Goal: Task Accomplishment & Management: Use online tool/utility

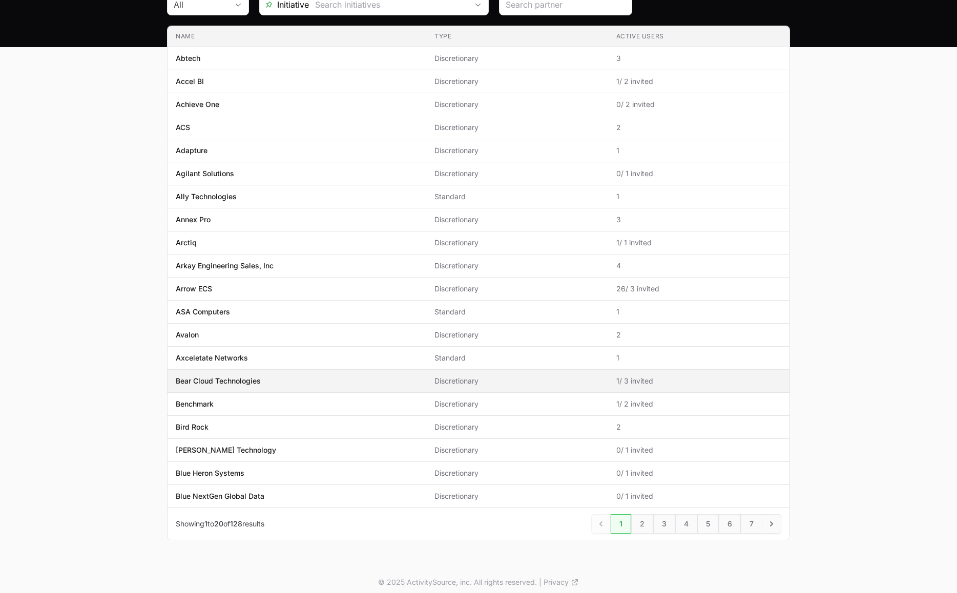
scroll to position [118, 0]
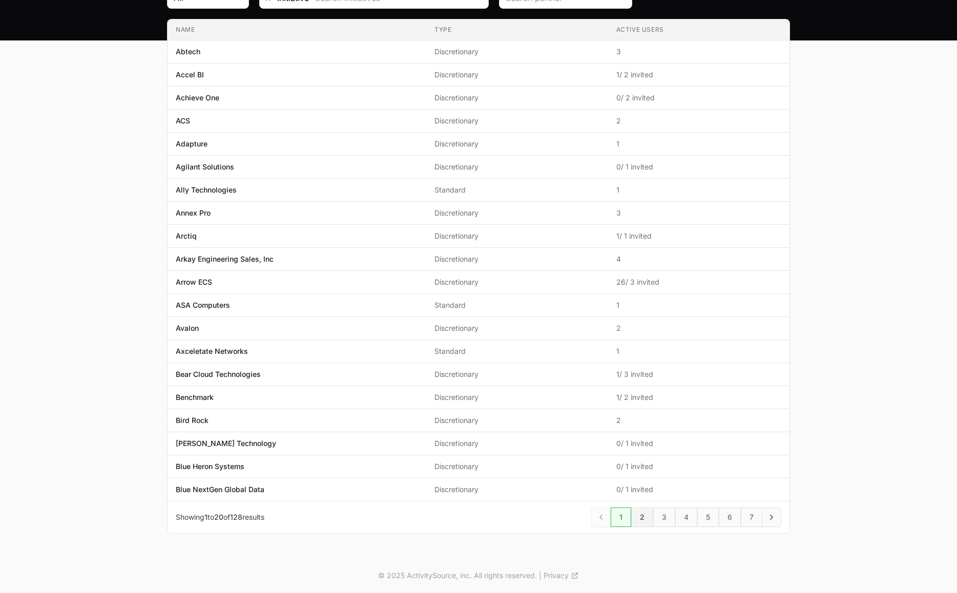
click at [641, 516] on link "2" at bounding box center [642, 517] width 22 height 19
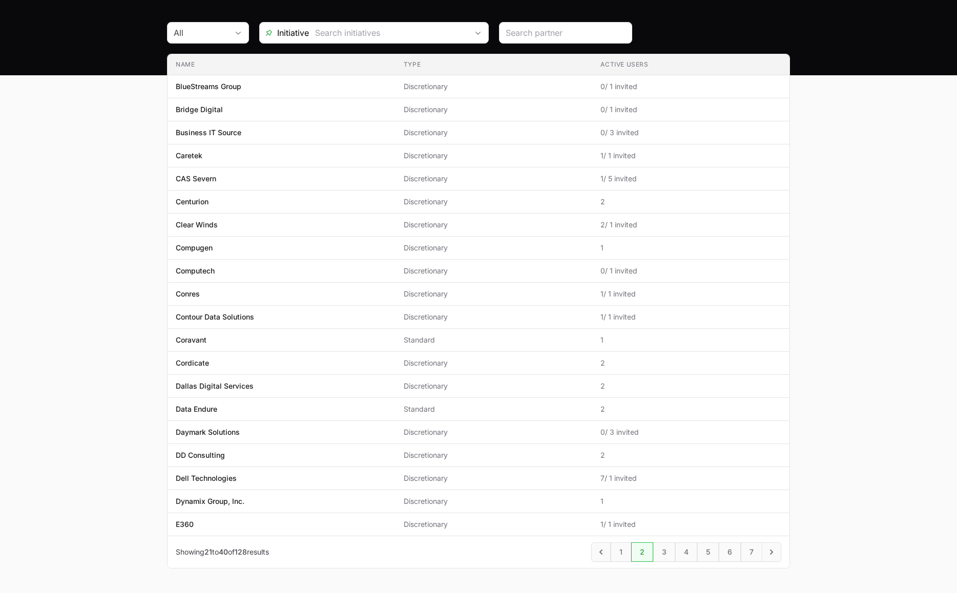
scroll to position [102, 0]
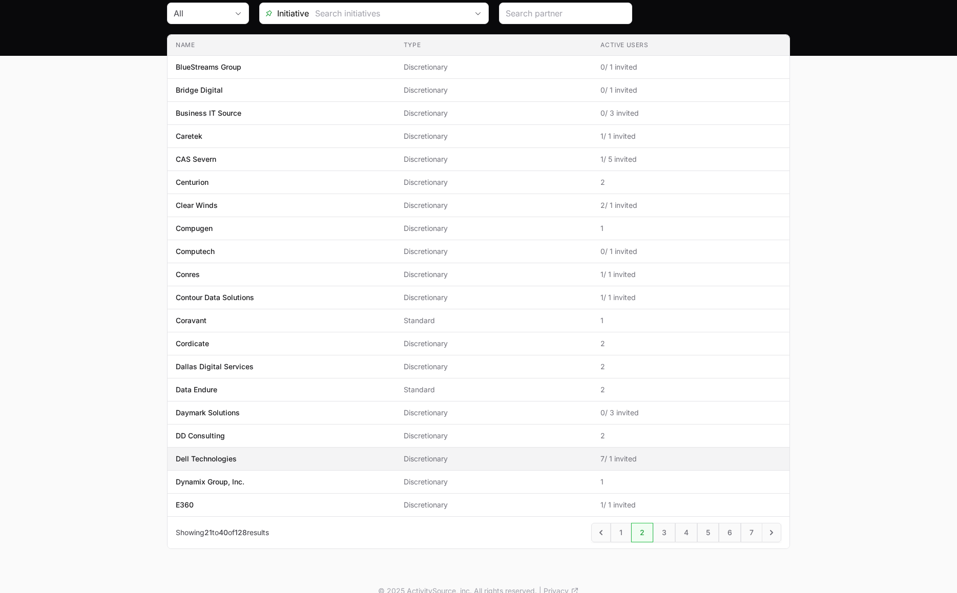
click at [458, 465] on td "Type Discretionary" at bounding box center [494, 459] width 197 height 23
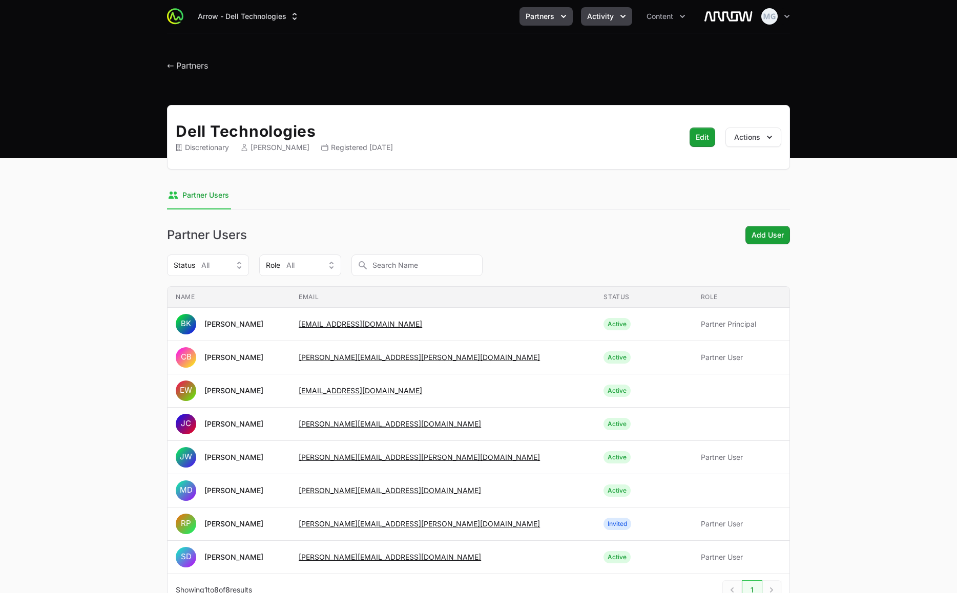
click at [618, 20] on icon "Activity menu" at bounding box center [623, 16] width 10 height 10
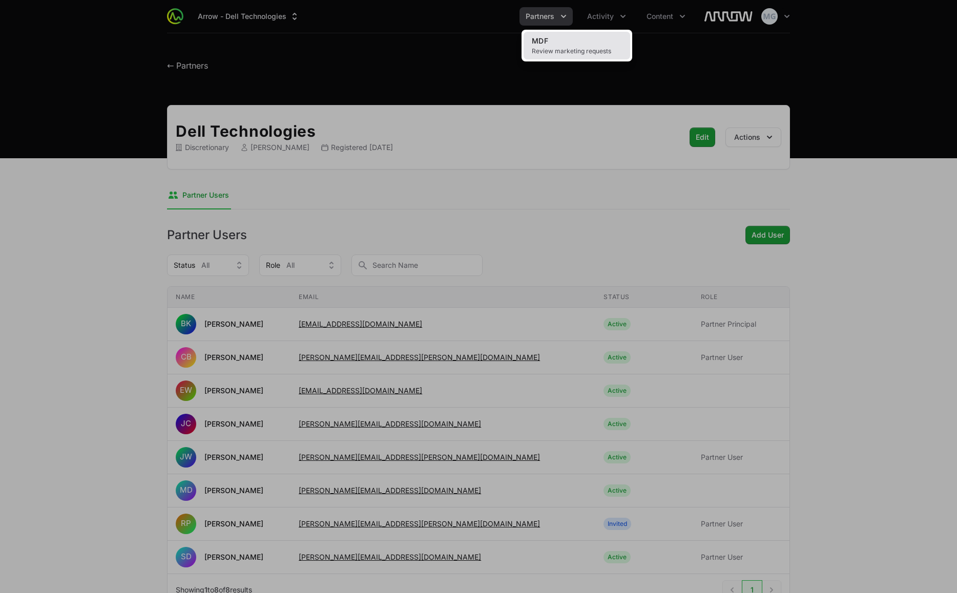
click at [589, 45] on link "MDF Review marketing requests" at bounding box center [577, 46] width 107 height 28
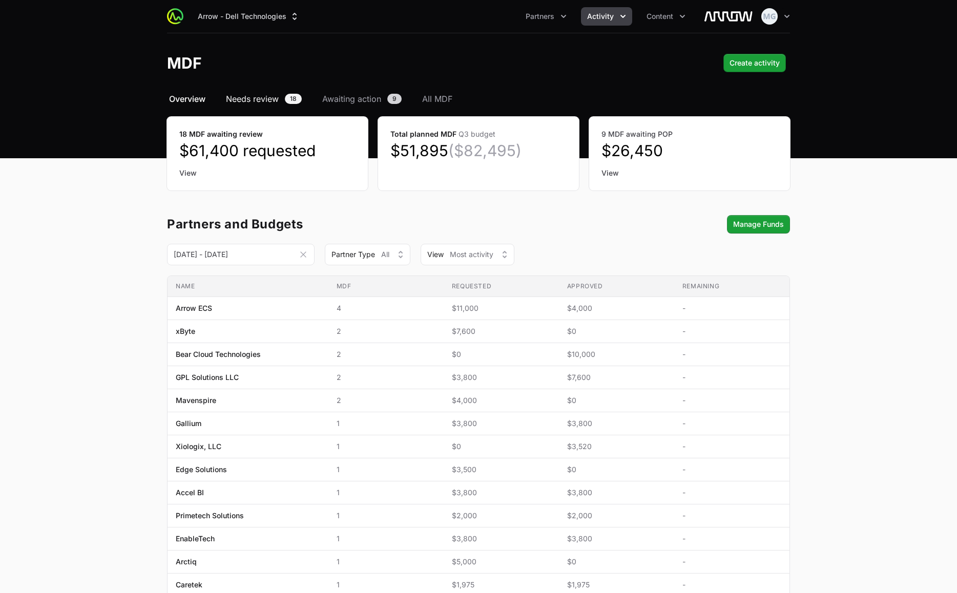
click at [260, 100] on span "Needs review" at bounding box center [252, 99] width 53 height 12
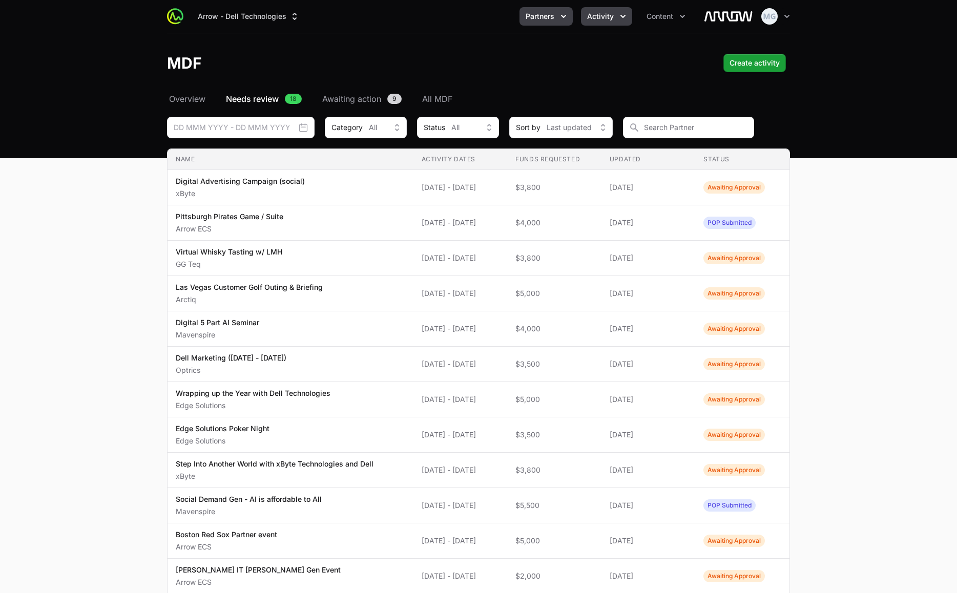
click at [553, 13] on span "Partners" at bounding box center [540, 16] width 29 height 10
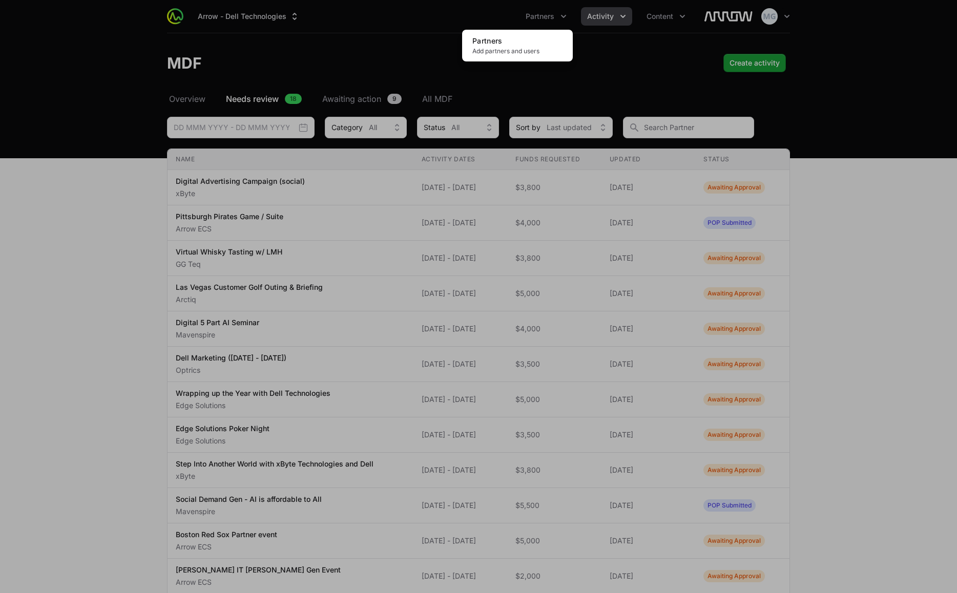
click at [140, 236] on div "Partners menu" at bounding box center [478, 296] width 957 height 593
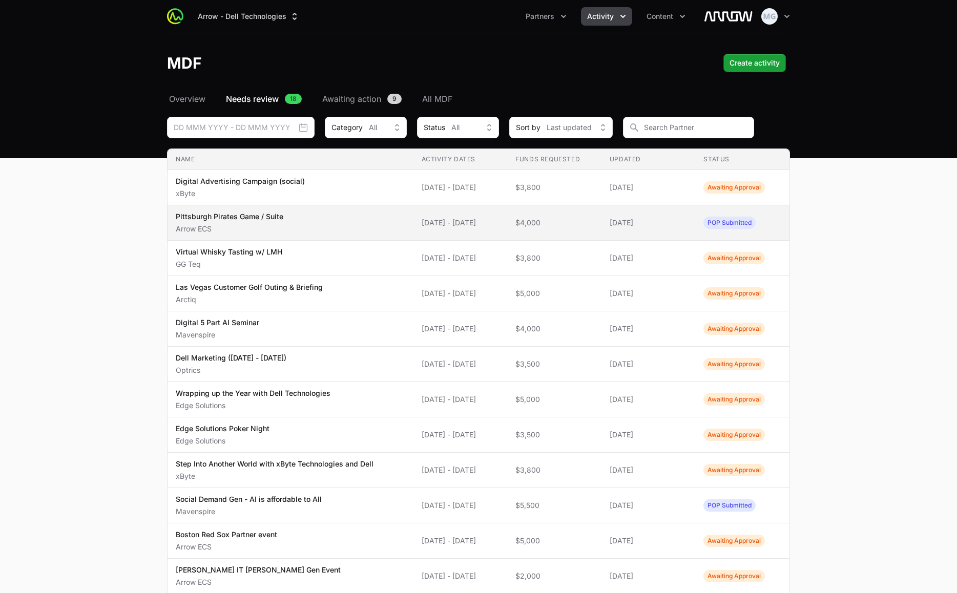
click at [266, 225] on p "Arrow ECS" at bounding box center [230, 229] width 108 height 10
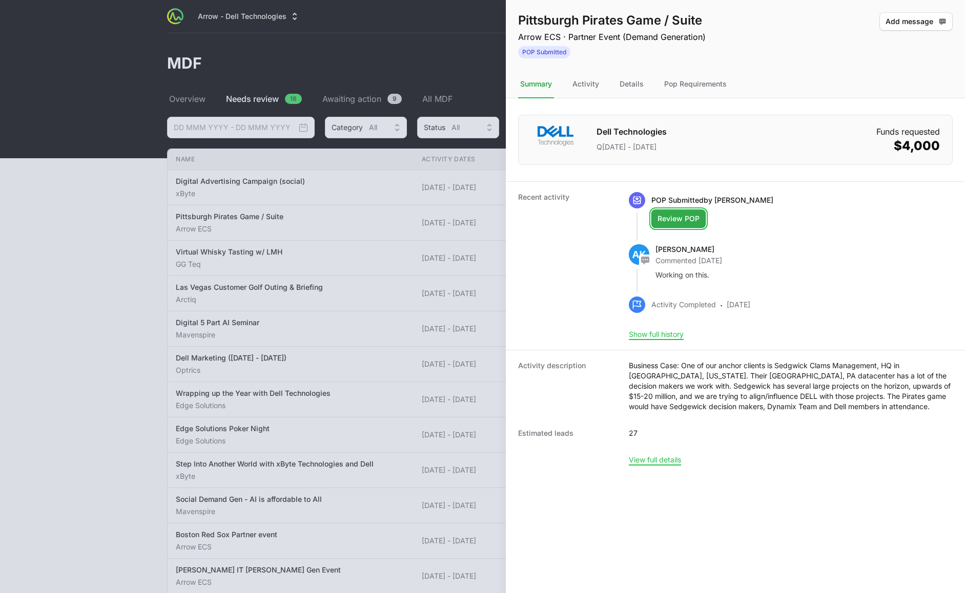
click at [675, 218] on span "Review POP" at bounding box center [678, 219] width 42 height 12
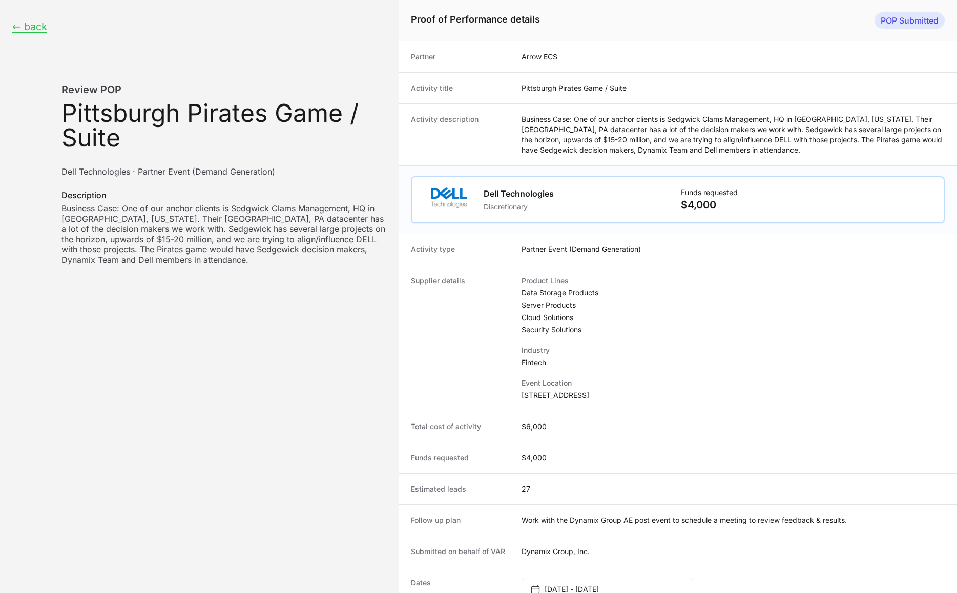
click at [743, 199] on p "$4,000" at bounding box center [742, 205] width 122 height 14
click at [33, 25] on button "← back" at bounding box center [29, 26] width 35 height 13
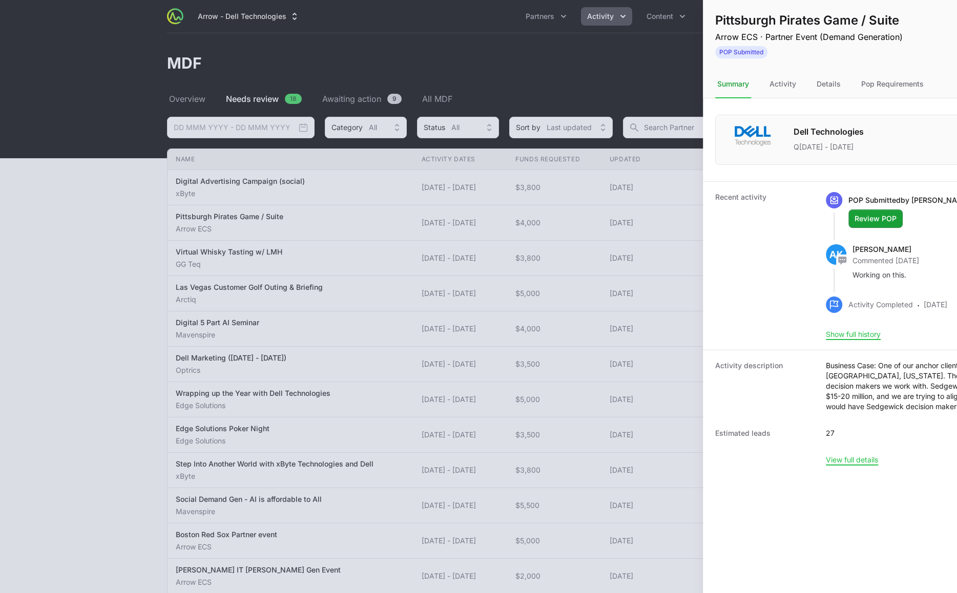
click at [38, 25] on div at bounding box center [478, 296] width 957 height 593
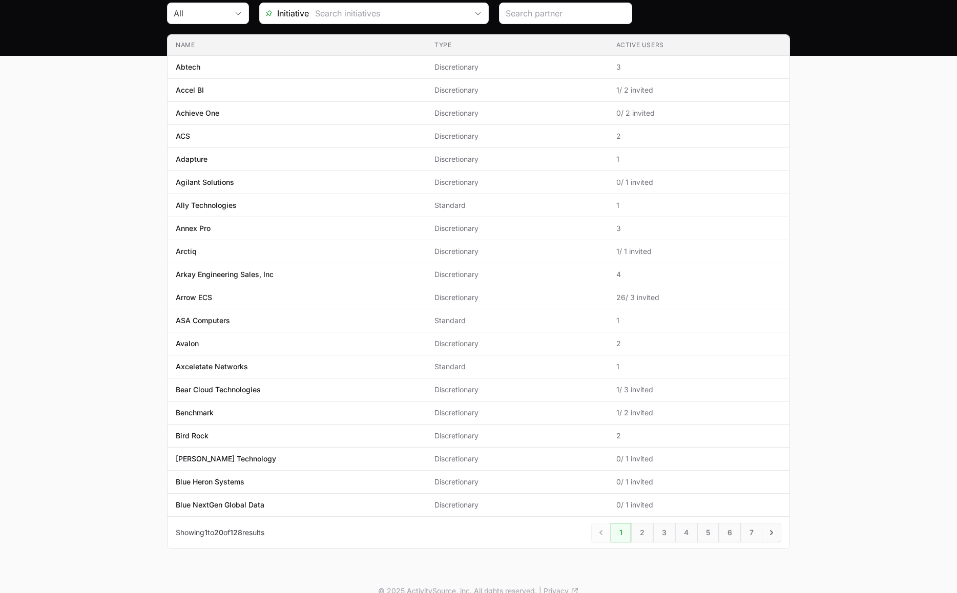
scroll to position [118, 0]
